Goal: Communication & Community: Answer question/provide support

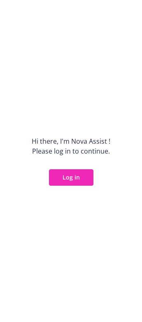
click at [66, 178] on button "Log in" at bounding box center [71, 177] width 44 height 16
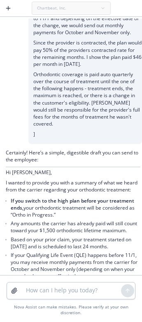
scroll to position [272, 0]
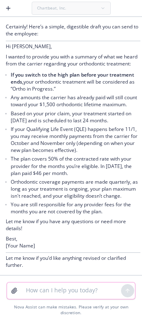
click at [53, 291] on textarea at bounding box center [71, 290] width 100 height 16
click at [39, 289] on textarea at bounding box center [71, 290] width 100 height 16
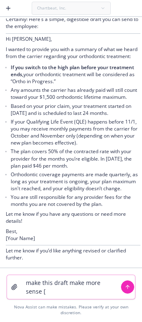
paste textarea "Hi [PERSON_NAME], Thank you very much for your edits and notes! We’ve made revi…"
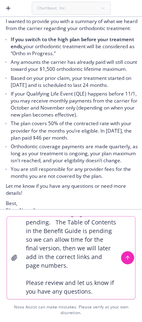
type textarea "make this draft make more sense [Hi [PERSON_NAME], Thank you very much for your…"
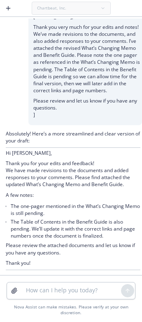
scroll to position [546, 0]
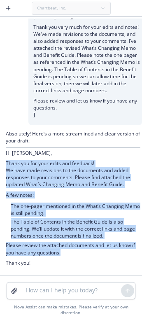
drag, startPoint x: 78, startPoint y: 251, endPoint x: -4, endPoint y: 162, distance: 120.8
click at [0, 162] on html "Chartbeat, Inc. help me draft a response back to the employee in a digestable m…" at bounding box center [71, 161] width 142 height 322
copy div "Thank you for your edits and feedback! We have made revisions to the documents …"
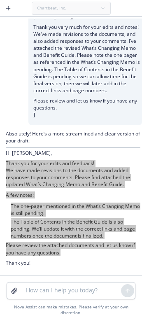
scroll to position [505, 0]
